Goal: Transaction & Acquisition: Book appointment/travel/reservation

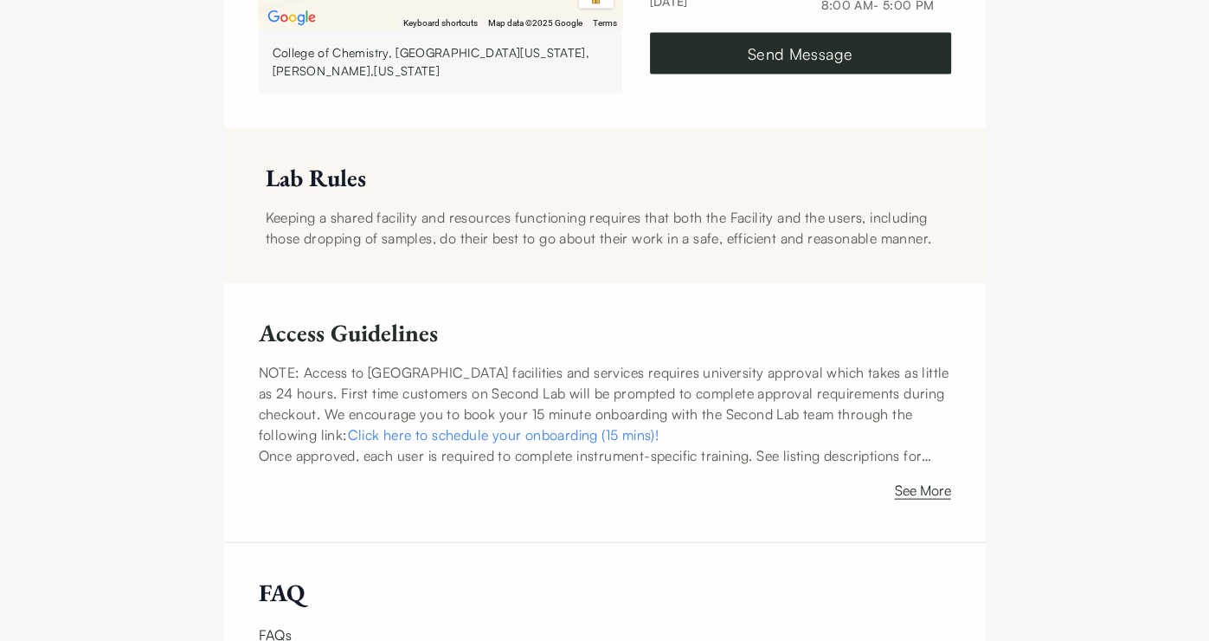
scroll to position [3089, 0]
click at [904, 507] on button "See More" at bounding box center [923, 494] width 56 height 28
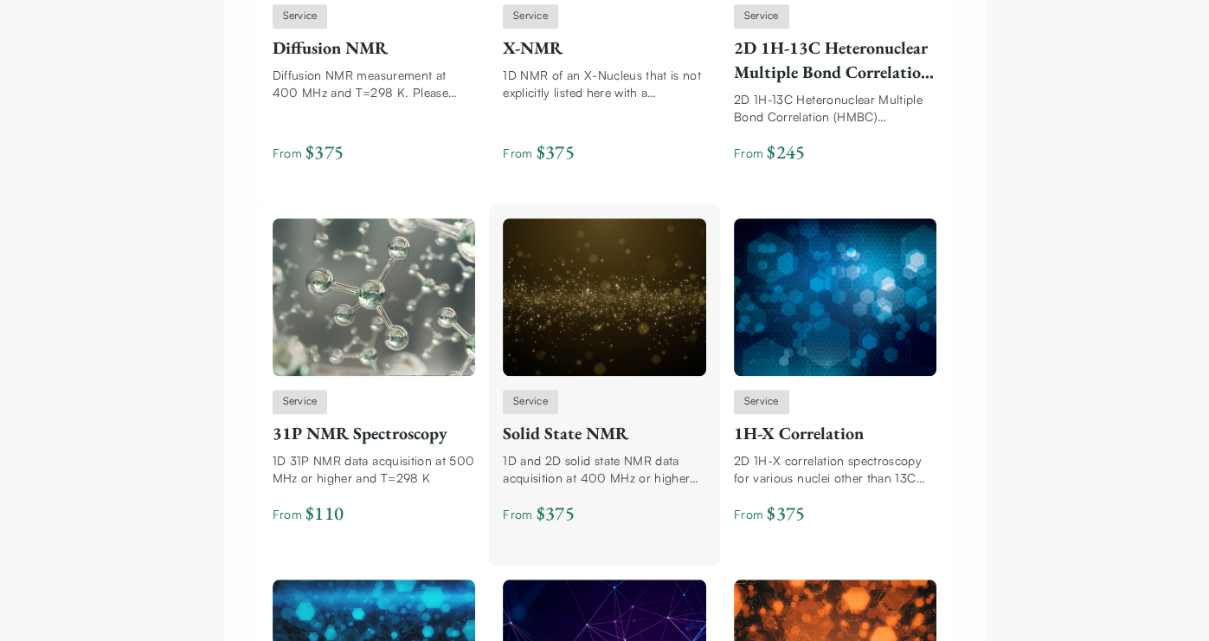
scroll to position [1706, 0]
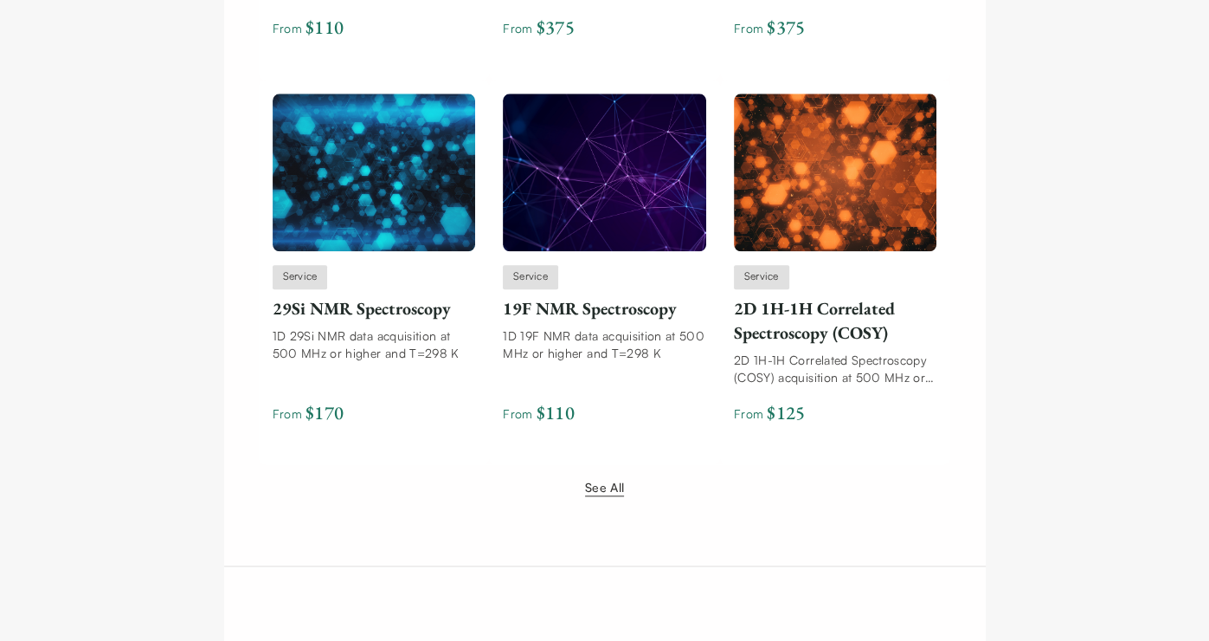
click at [611, 486] on button "See All" at bounding box center [604, 487] width 39 height 18
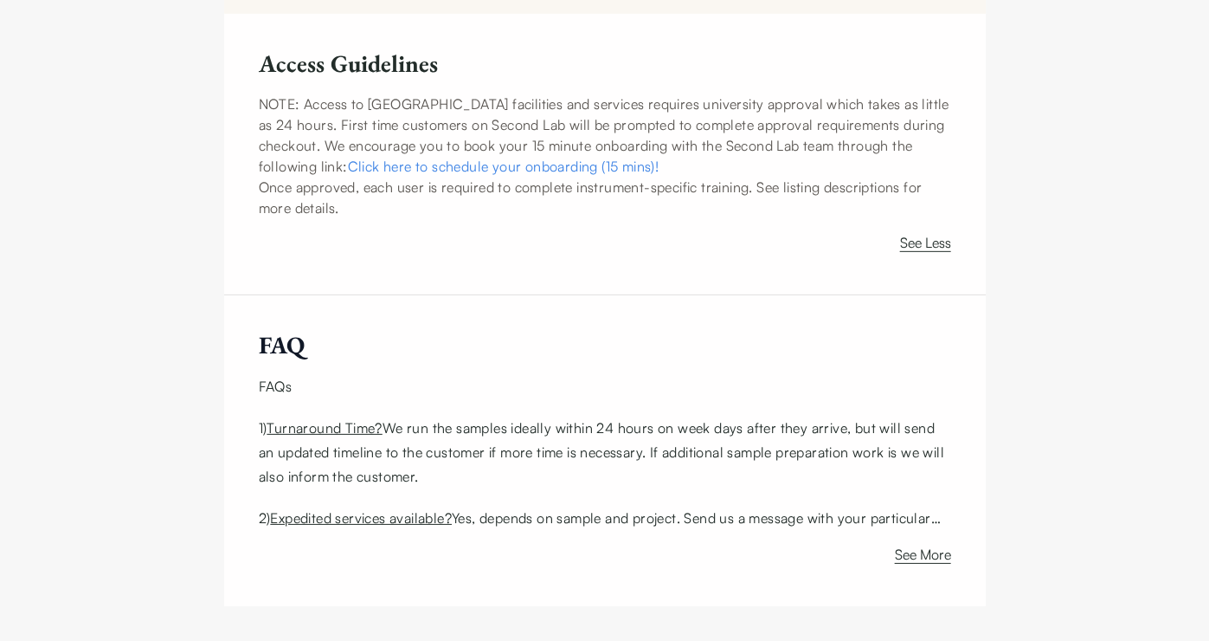
scroll to position [4862, 0]
click at [915, 553] on button "See More" at bounding box center [923, 558] width 56 height 28
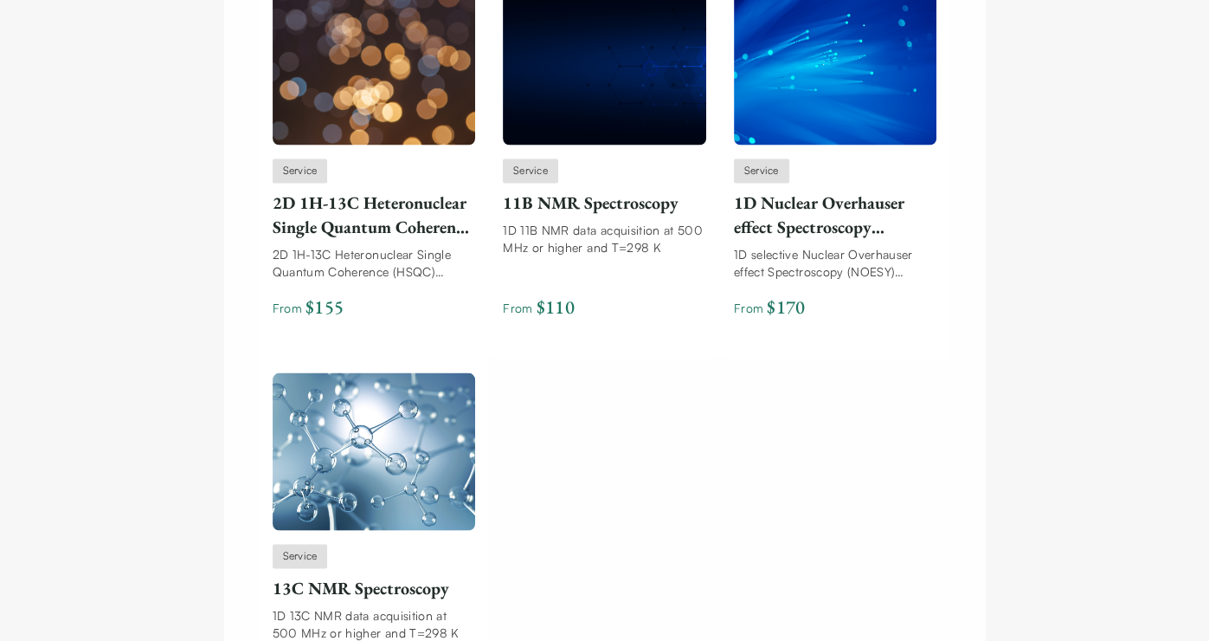
scroll to position [2968, 0]
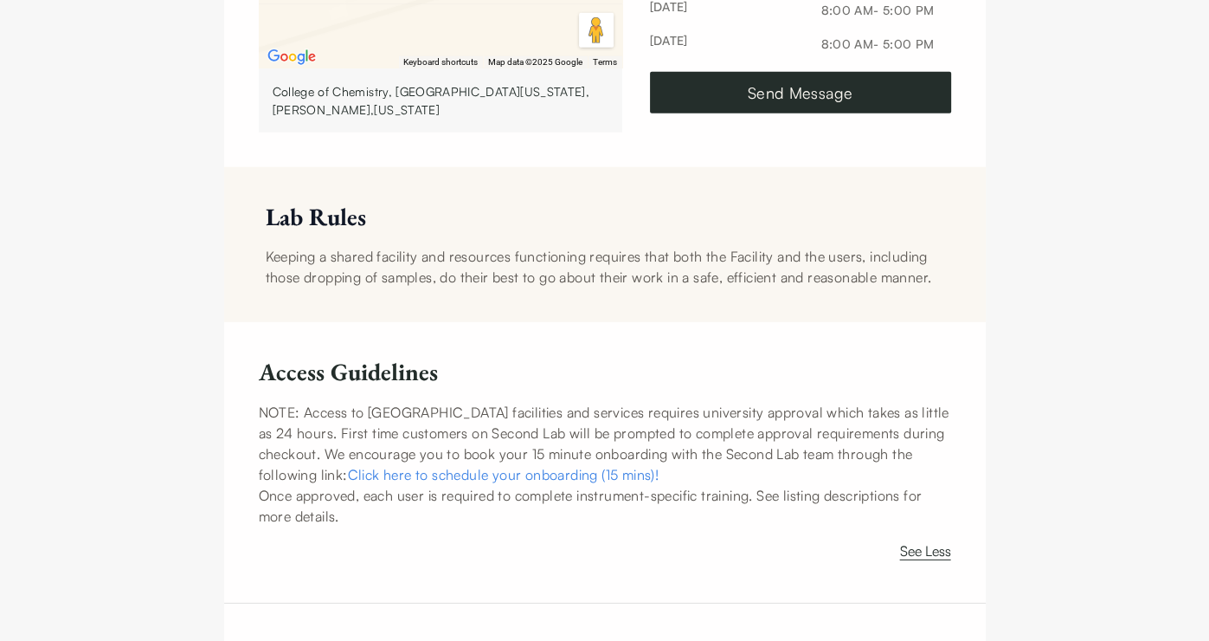
scroll to position [4536, 0]
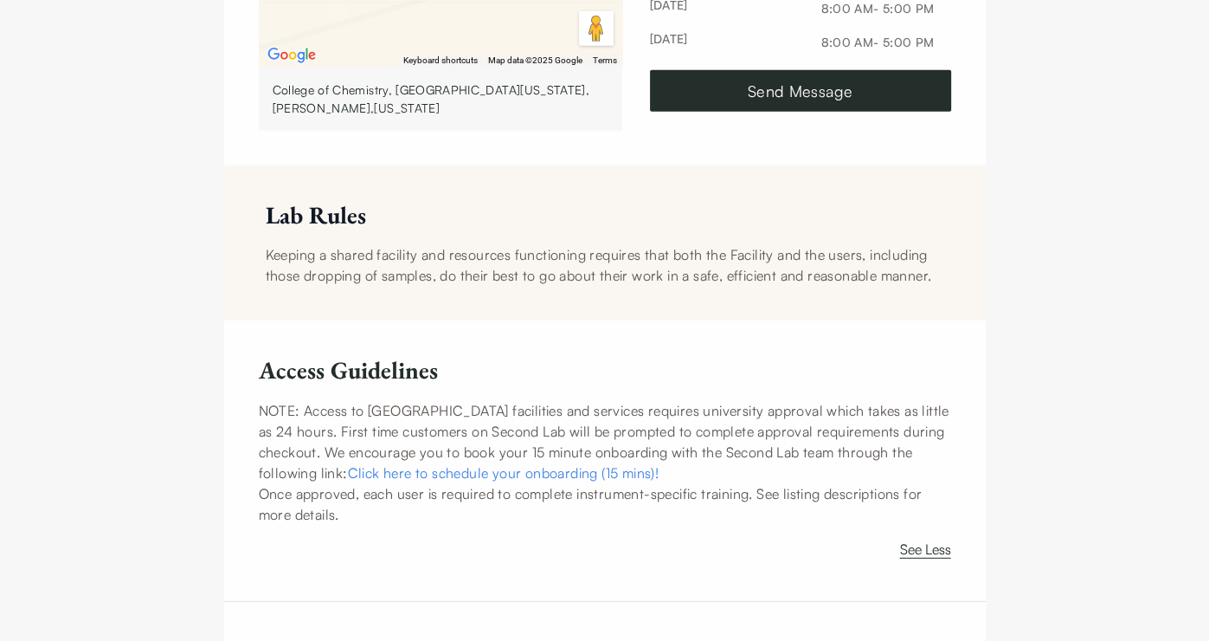
click at [624, 481] on link "Click here to schedule your onboarding (15 mins)!" at bounding box center [504, 472] width 312 height 17
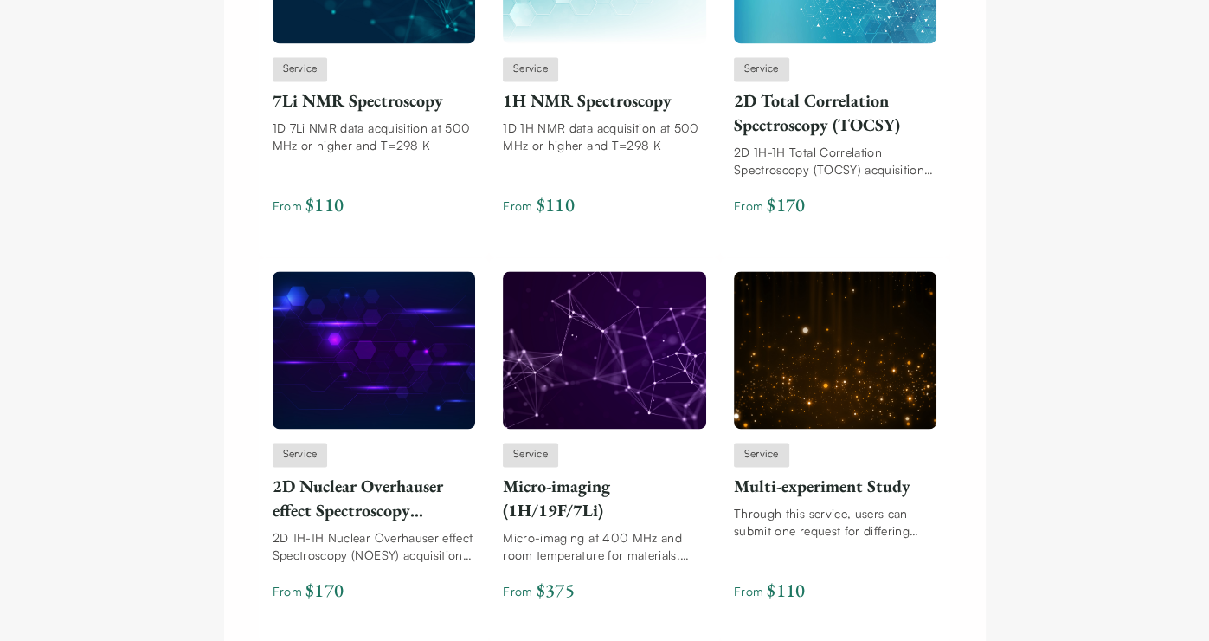
scroll to position [2296, 0]
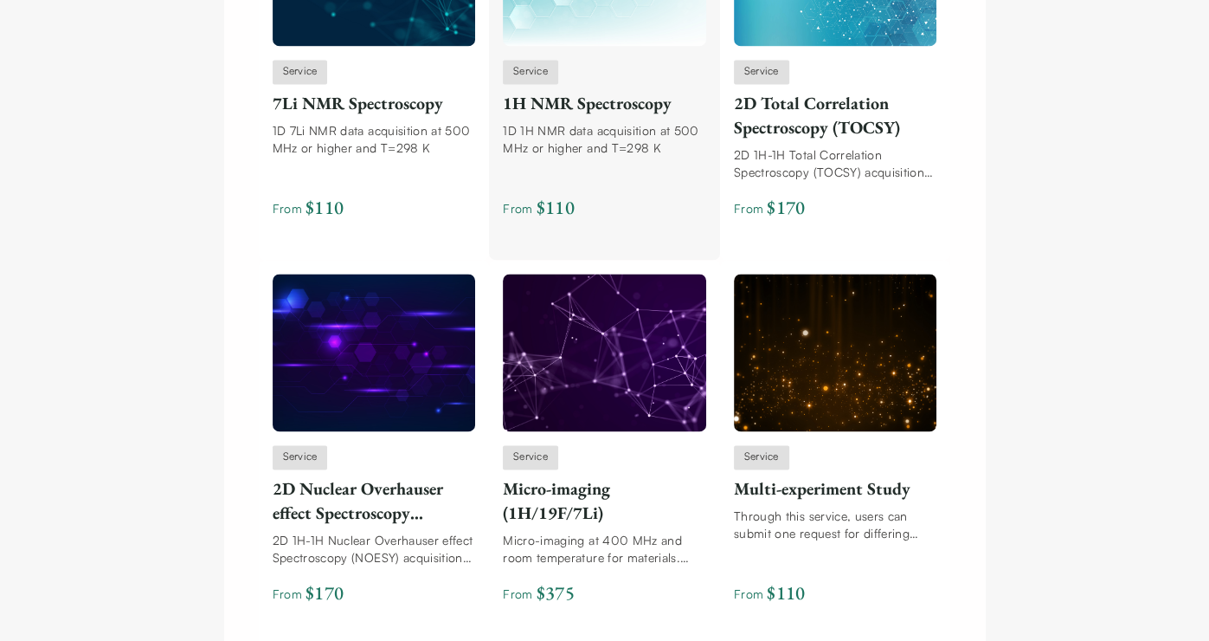
click at [592, 120] on div "Service 1H NMR Spectroscopy 1D 1H NMR data acquisition at 500 MHz or higher and…" at bounding box center [604, 146] width 203 height 172
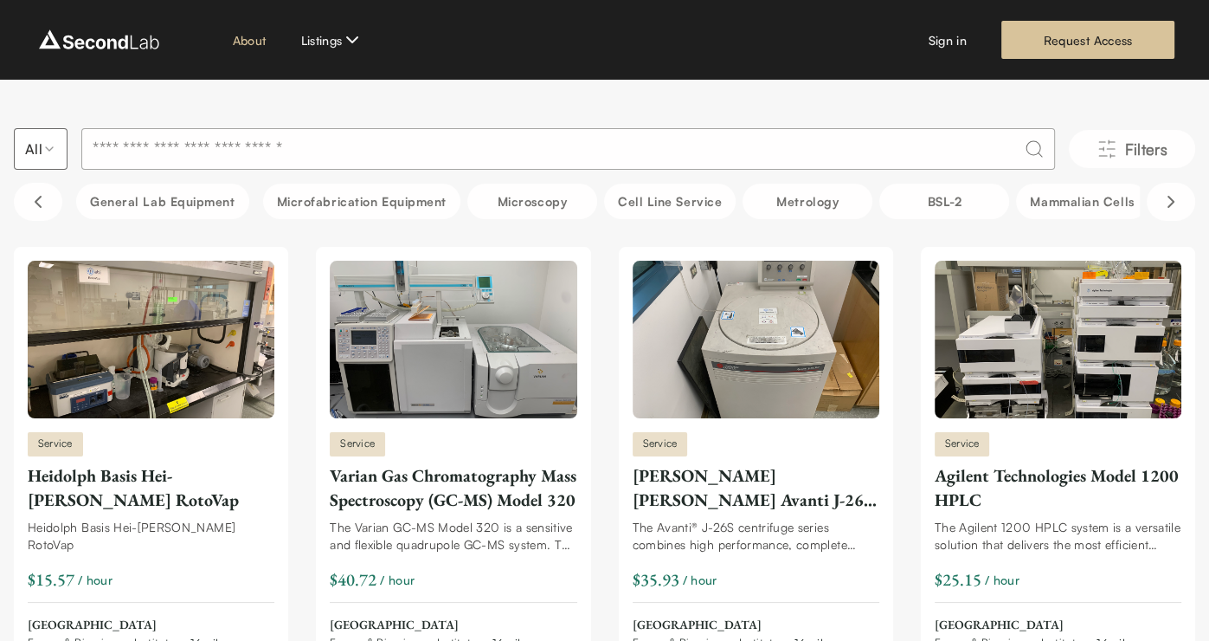
drag, startPoint x: 719, startPoint y: 509, endPoint x: 255, endPoint y: 37, distance: 661.8
click at [255, 37] on link "About" at bounding box center [250, 40] width 34 height 18
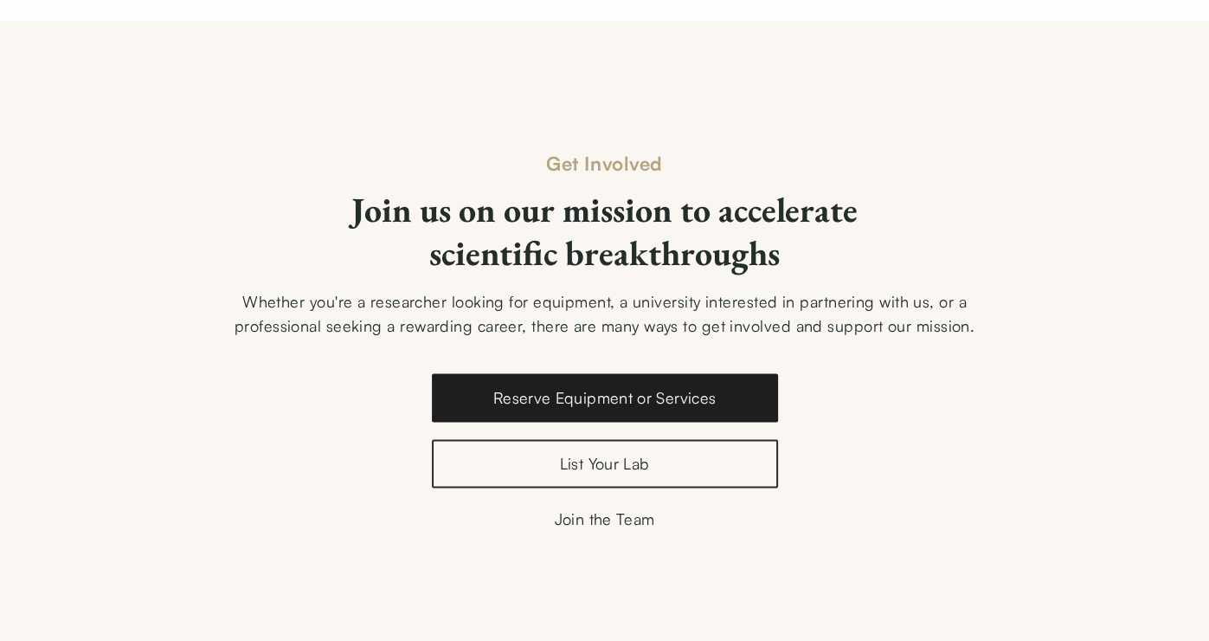
scroll to position [2382, 0]
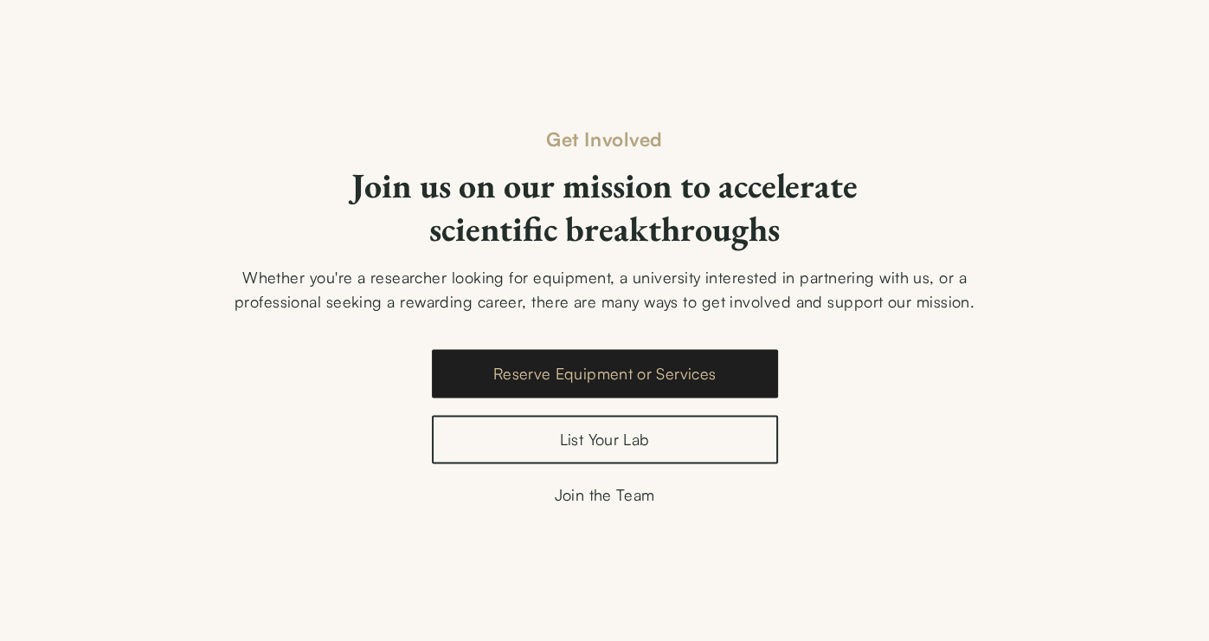
click at [602, 349] on link "Reserve Equipment or Services" at bounding box center [605, 373] width 346 height 48
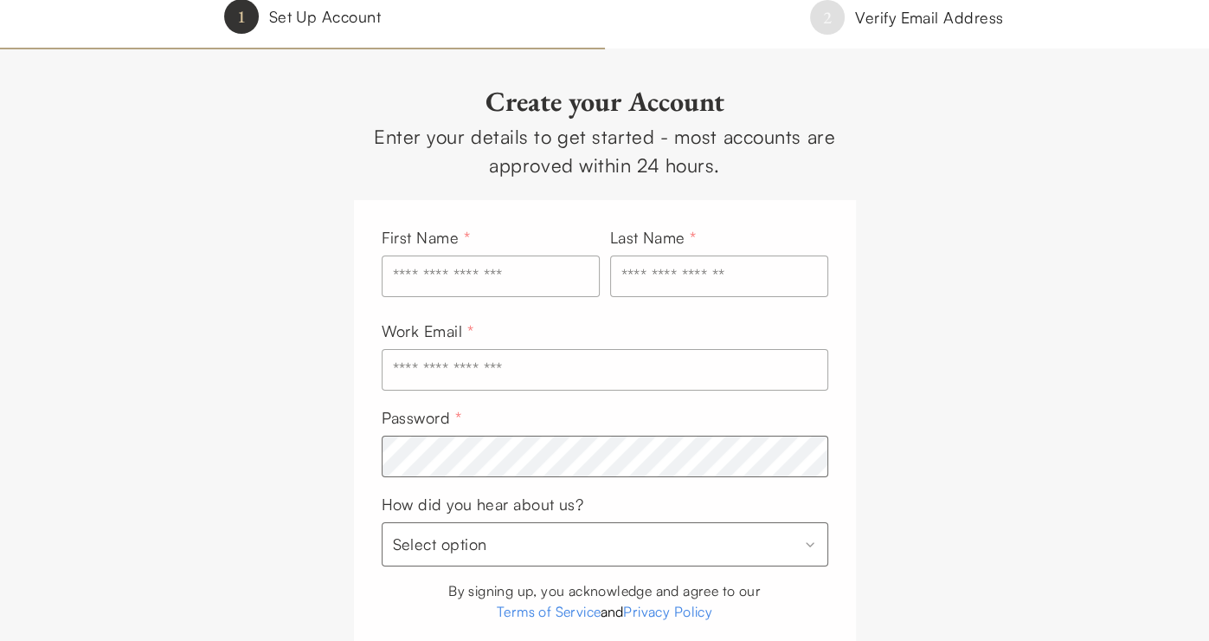
scroll to position [16, 0]
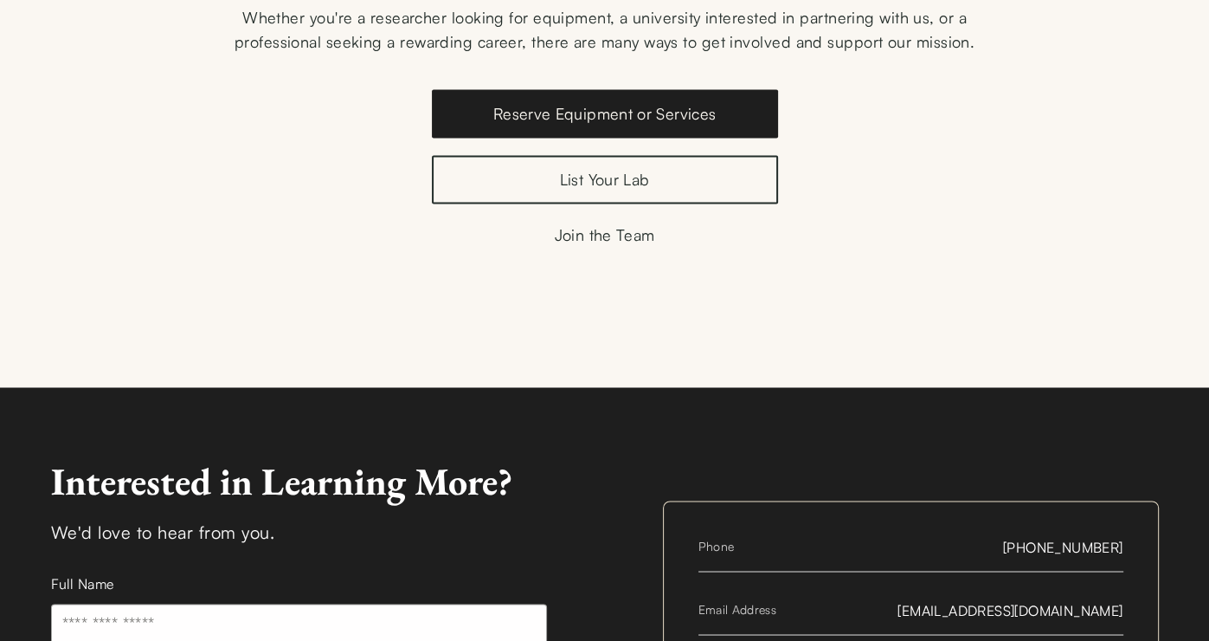
scroll to position [2630, 0]
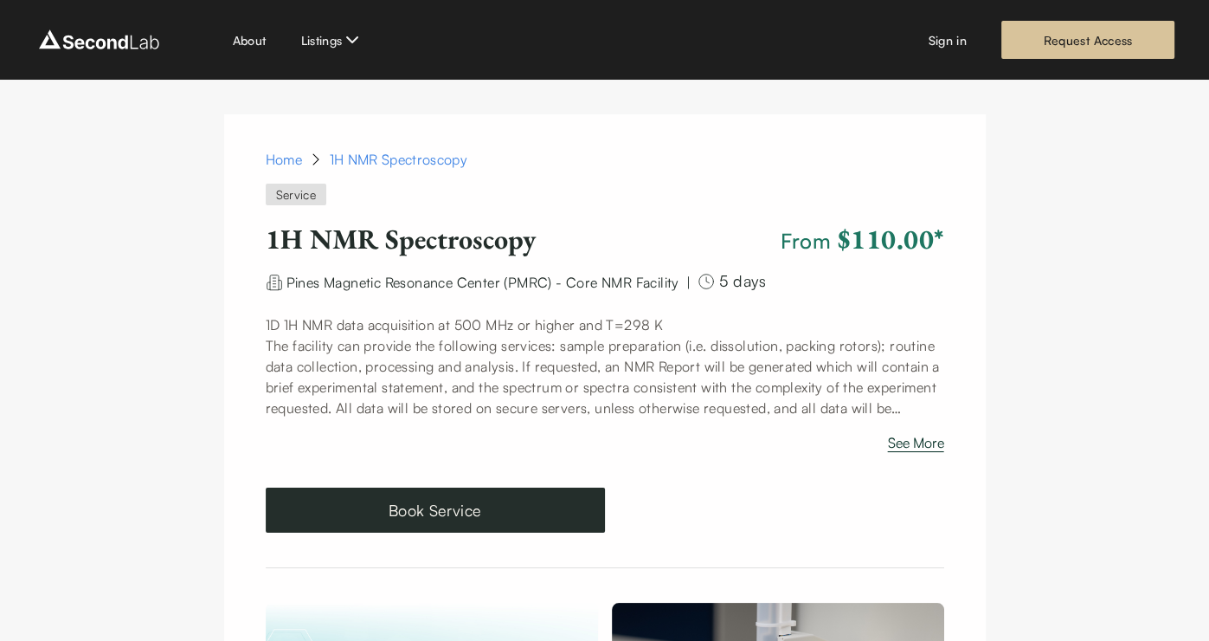
click at [904, 442] on button "See More" at bounding box center [916, 446] width 56 height 28
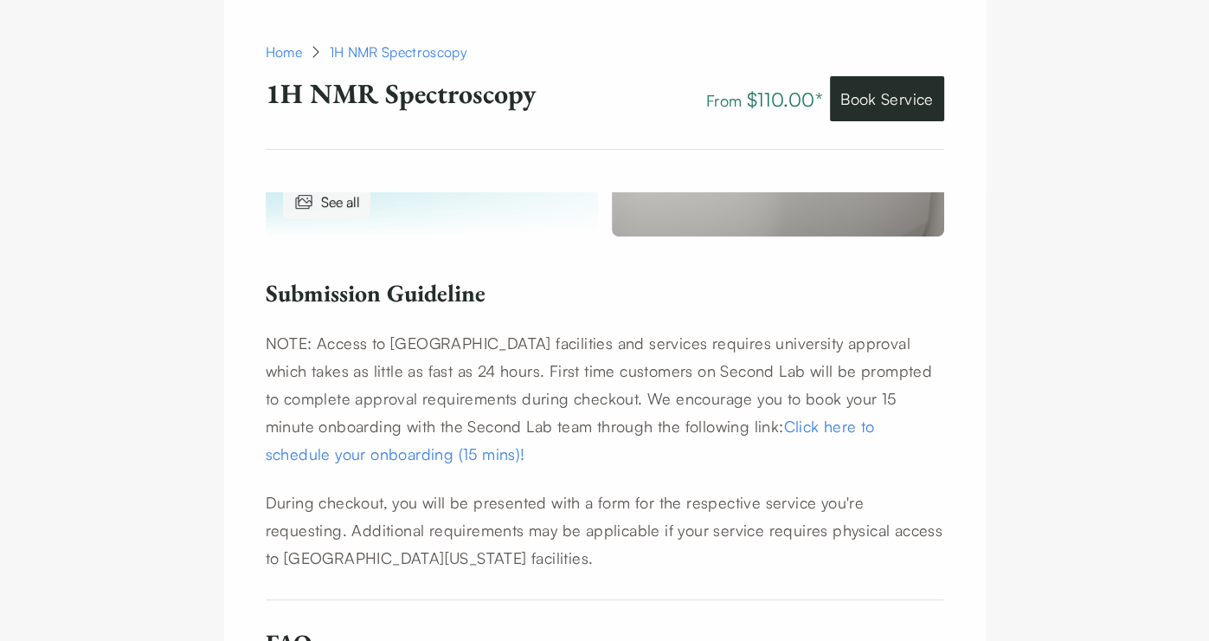
scroll to position [920, 0]
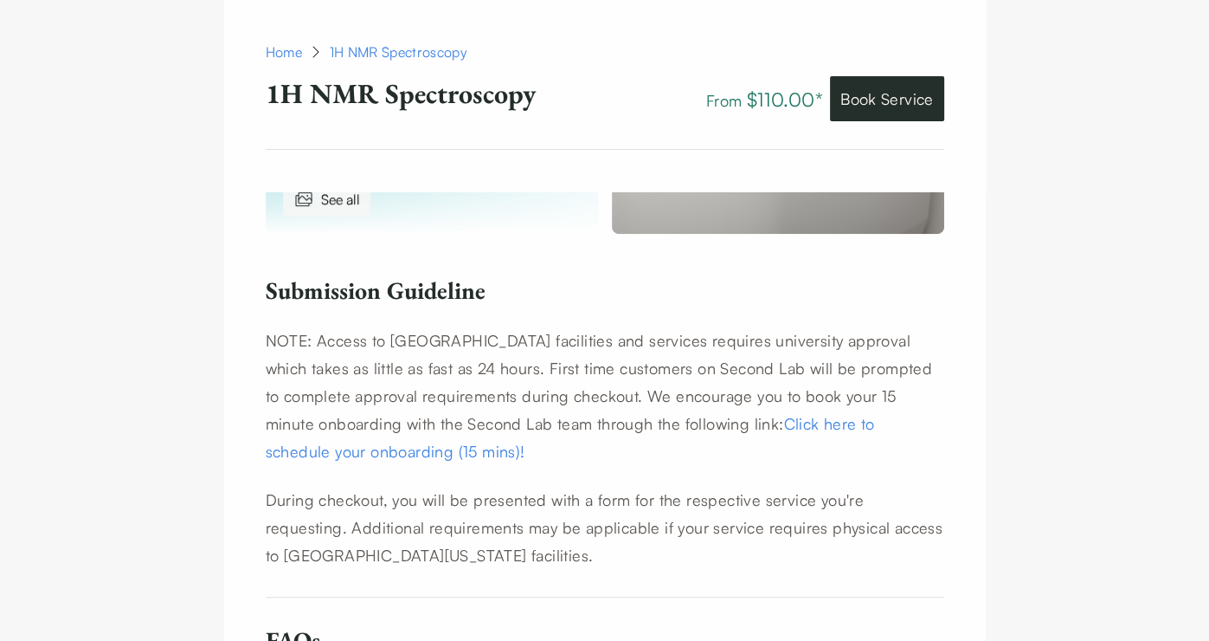
click at [732, 446] on link "Click here to schedule your onboarding (15 mins)!" at bounding box center [570, 437] width 609 height 47
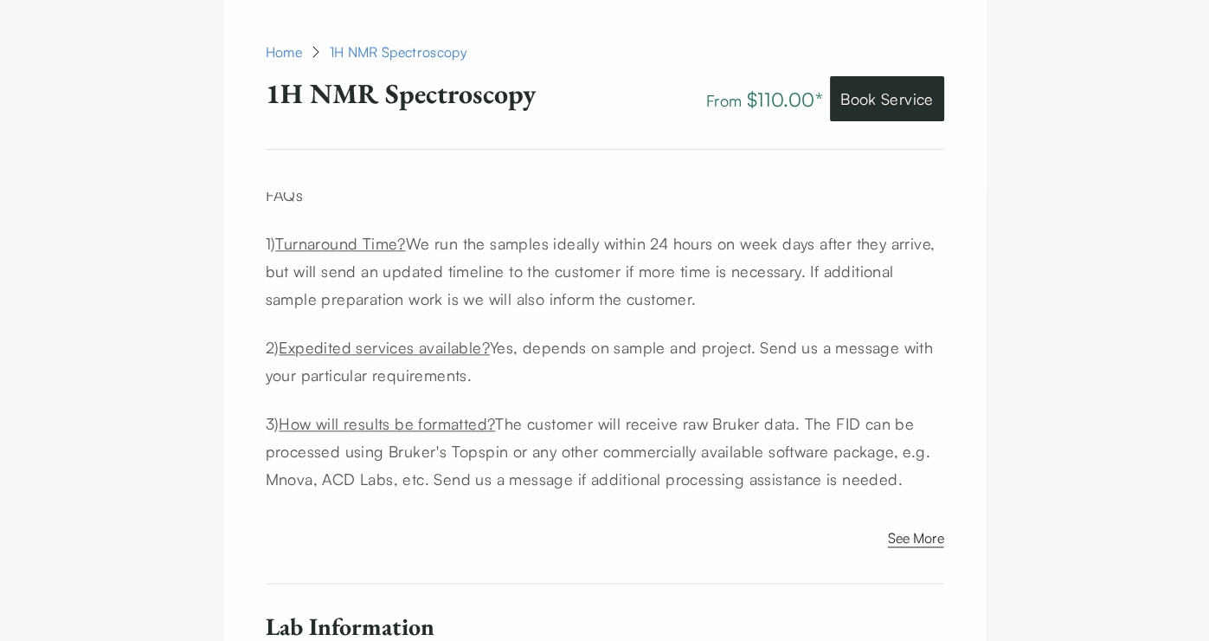
scroll to position [1416, 0]
click at [898, 554] on button "See More" at bounding box center [916, 540] width 56 height 28
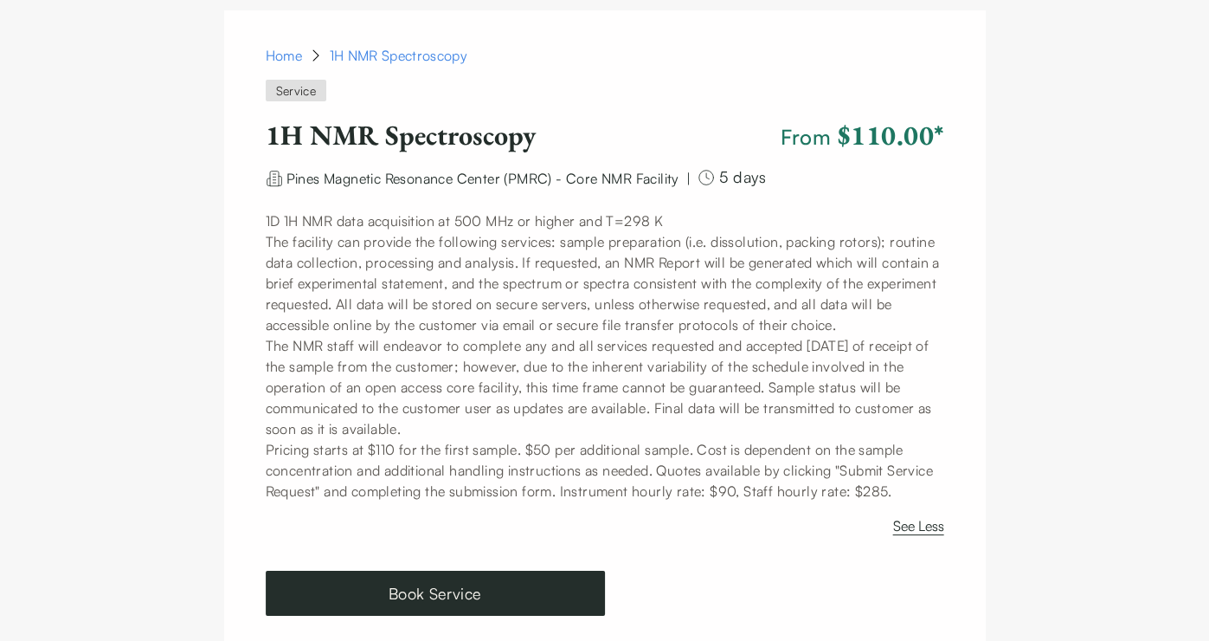
scroll to position [106, 0]
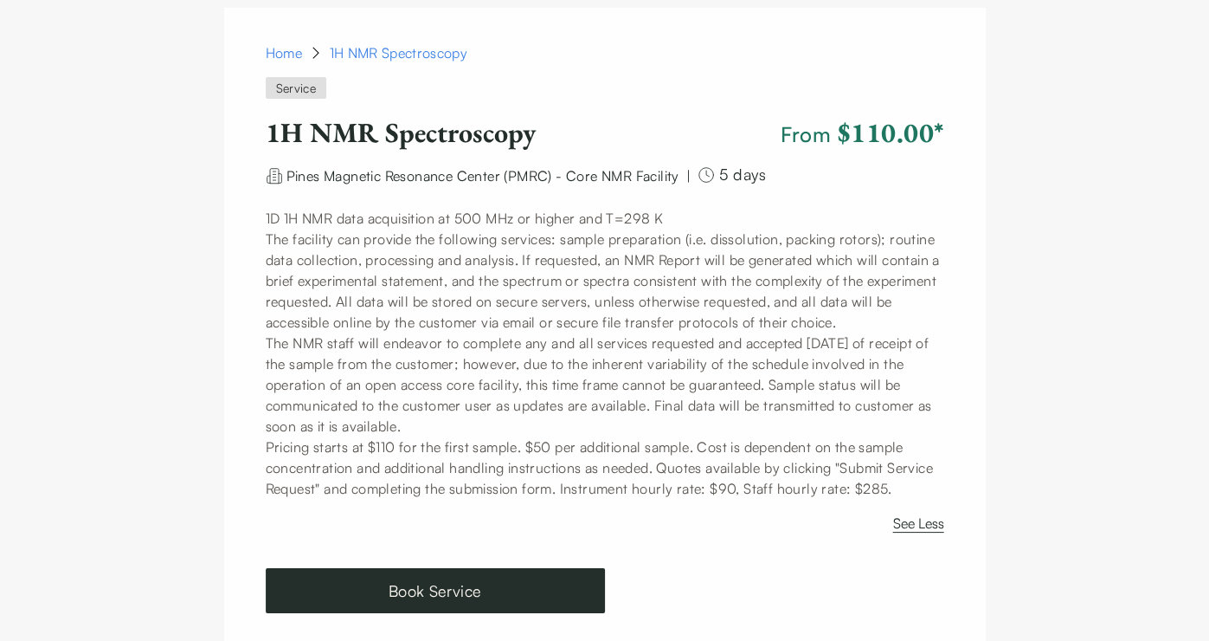
click at [880, 474] on p "Pricing starts at $110 for the first sample. $50 per additional sample. Cost is…" at bounding box center [605, 467] width 679 height 62
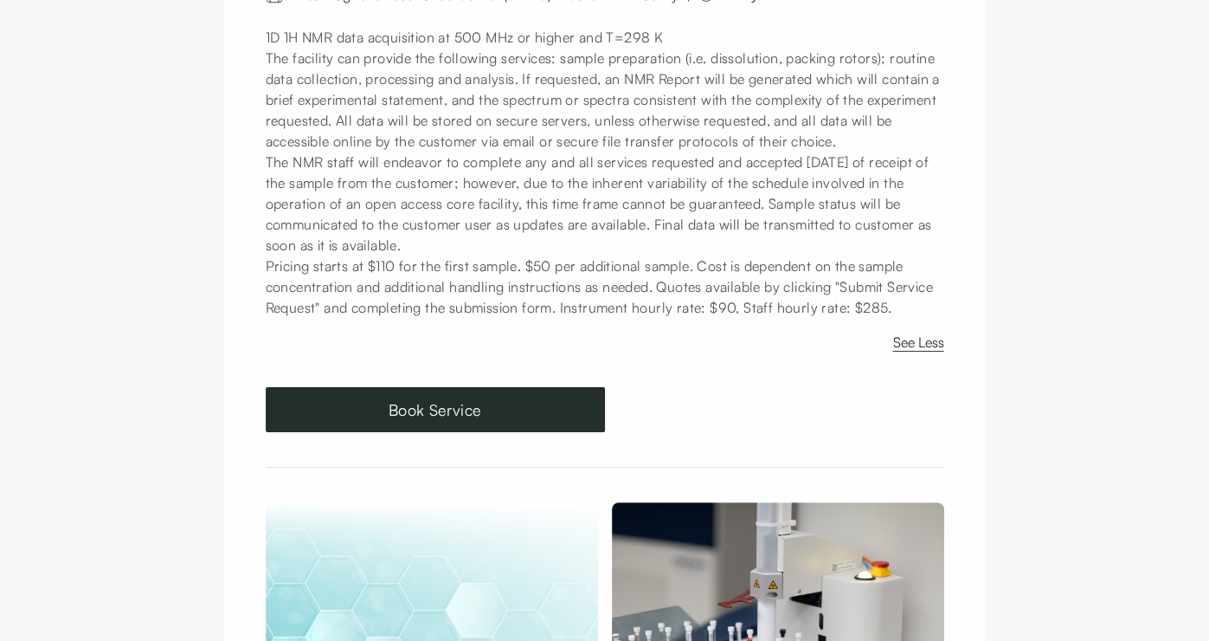
scroll to position [279, 0]
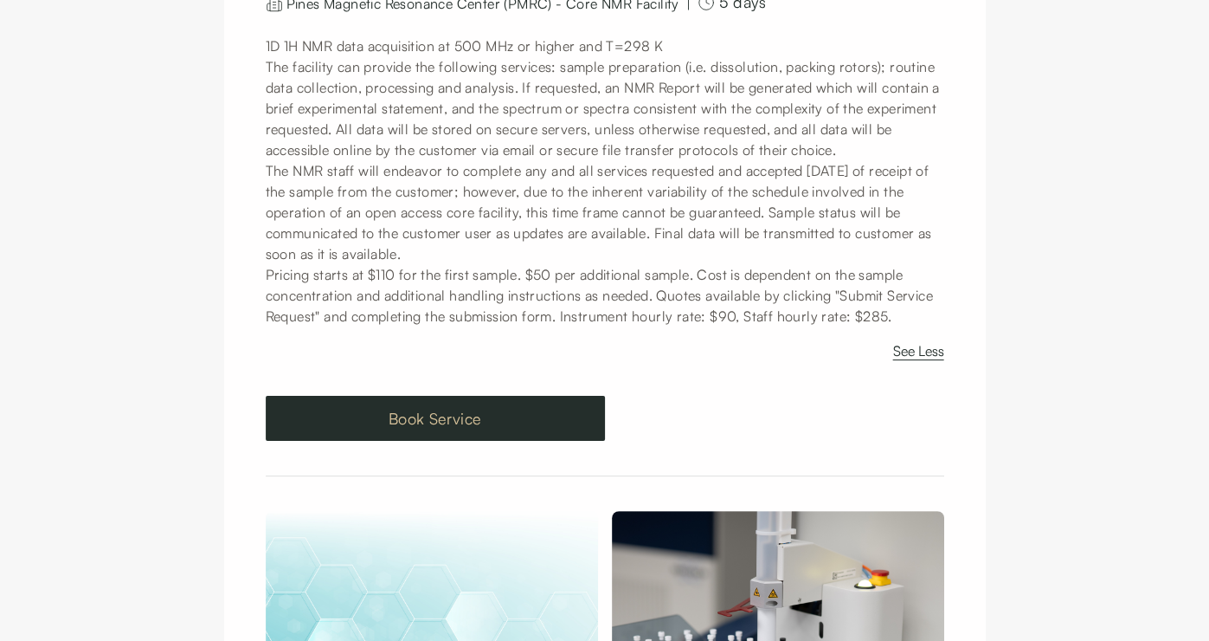
click at [438, 439] on button "Book Service" at bounding box center [435, 418] width 339 height 45
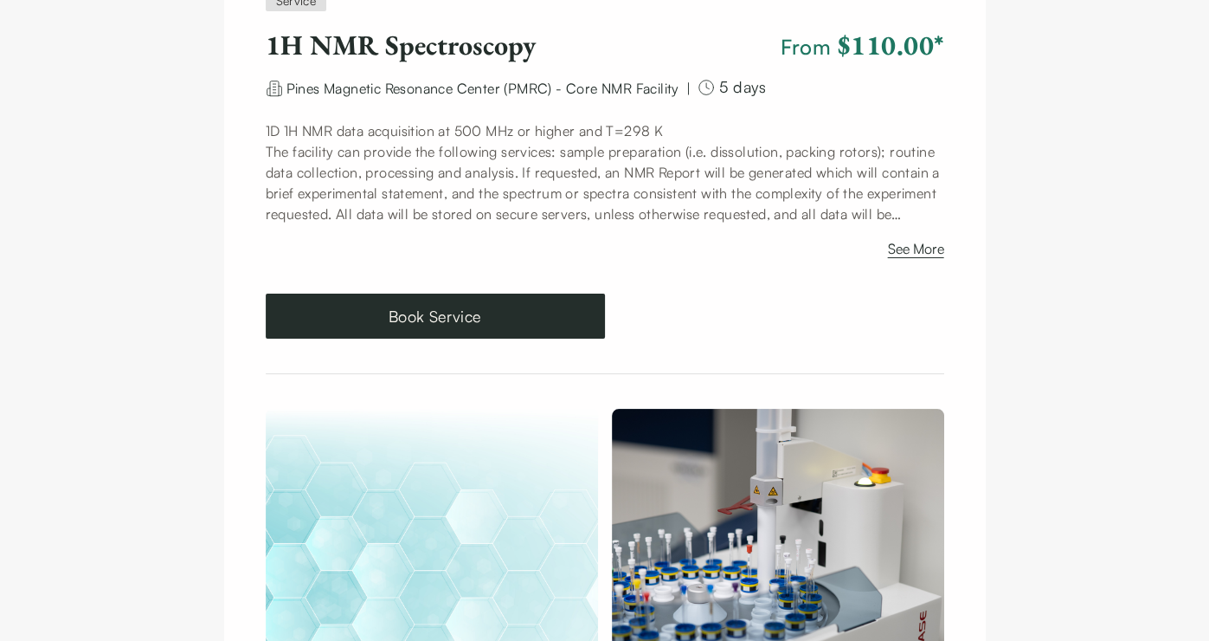
scroll to position [197, 0]
